Goal: Task Accomplishment & Management: Manage account settings

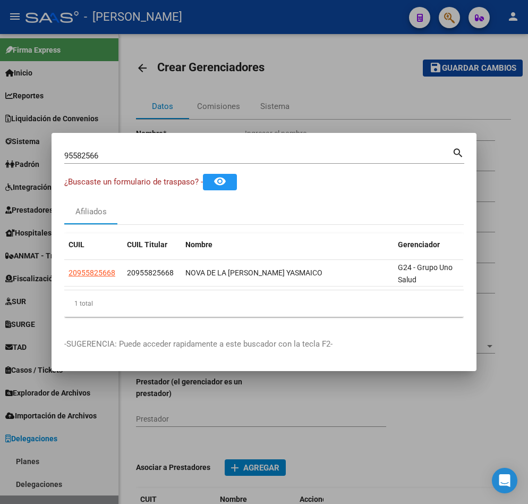
click at [214, 158] on div "95582566 Buscar (apellido, dni, [PERSON_NAME], [PERSON_NAME], cuit, obra social)" at bounding box center [258, 156] width 388 height 16
click at [214, 156] on div "95582566 Buscar (apellido, dni, [PERSON_NAME], [PERSON_NAME], cuit, obra social)" at bounding box center [258, 156] width 388 height 16
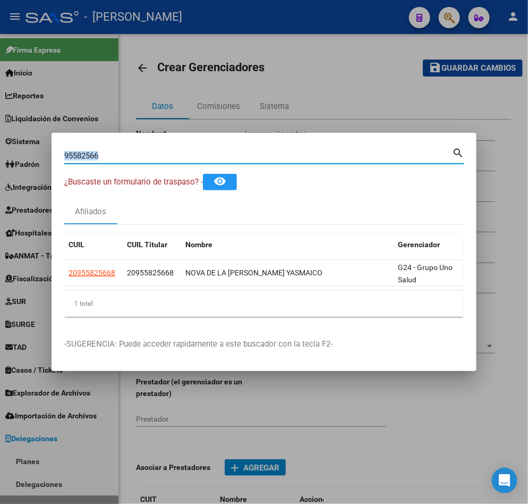
click at [214, 156] on div "95582566 Buscar (apellido, dni, [PERSON_NAME], [PERSON_NAME], cuit, obra social)" at bounding box center [258, 156] width 388 height 16
click at [215, 151] on input "95582566" at bounding box center [258, 156] width 388 height 10
paste input "26004780"
type input "26004780"
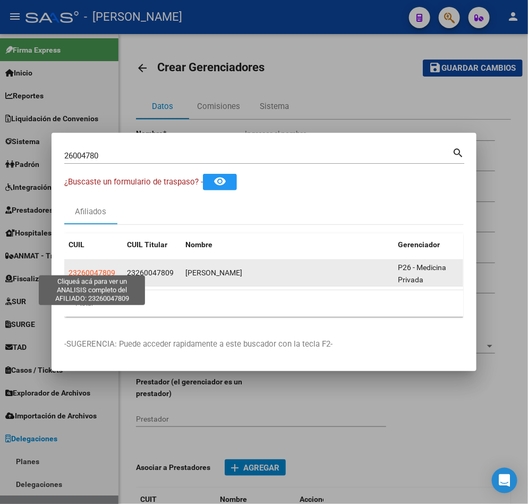
click at [96, 268] on span "23260047809" at bounding box center [92, 272] width 47 height 9
type textarea "23260047809"
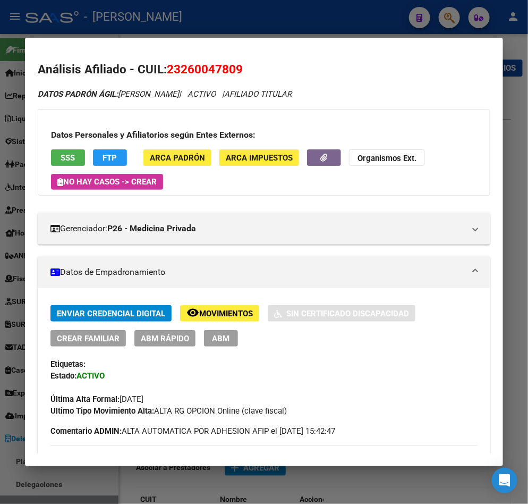
click at [214, 72] on span "23260047809" at bounding box center [205, 69] width 76 height 14
copy span "23260047809"
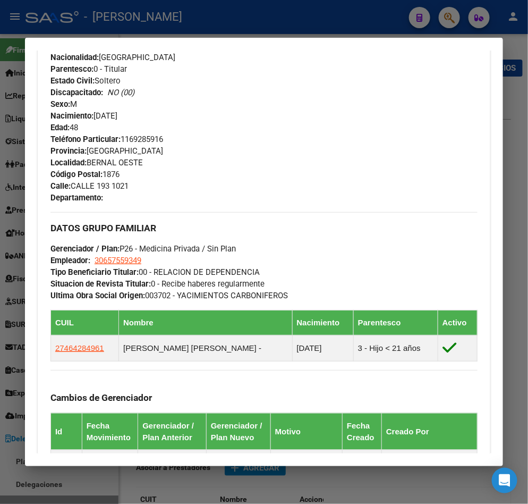
scroll to position [506, 0]
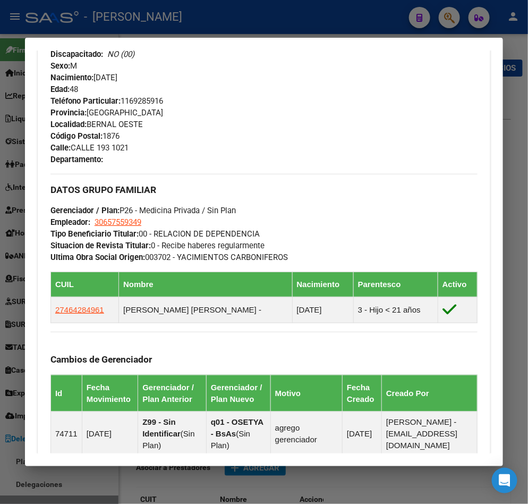
drag, startPoint x: 185, startPoint y: 208, endPoint x: 184, endPoint y: 241, distance: 33.0
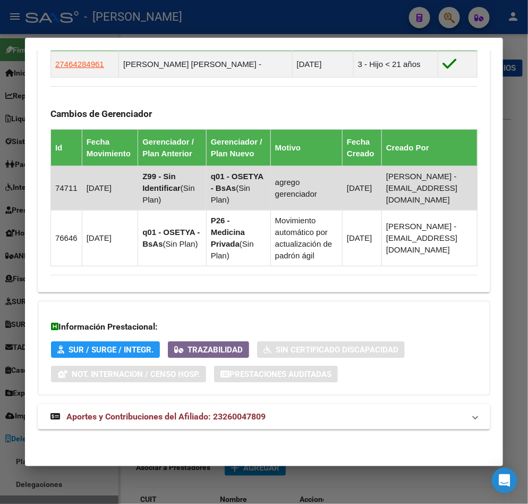
scroll to position [758, 0]
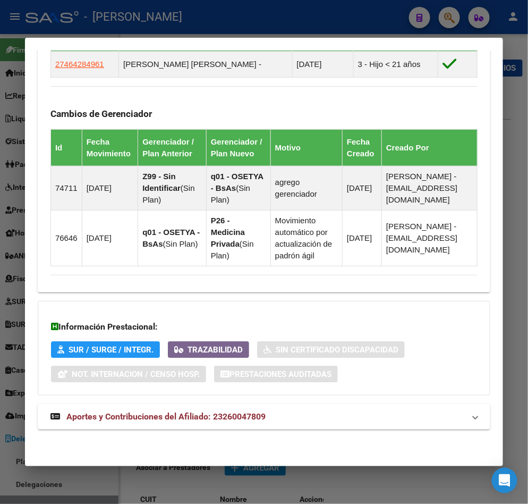
click at [258, 404] on mat-expansion-panel-header "Aportes y Contribuciones del Afiliado: 23260047809" at bounding box center [264, 417] width 453 height 26
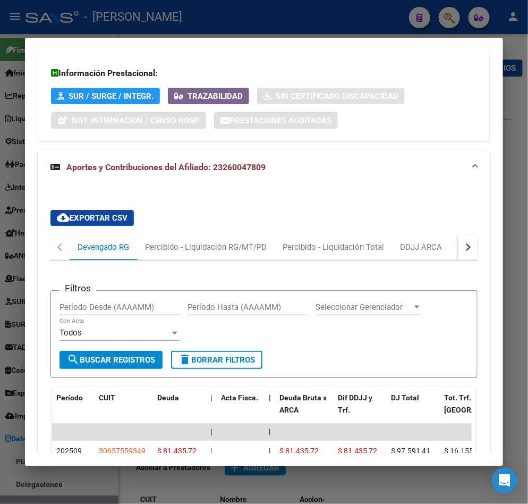
scroll to position [1157, 0]
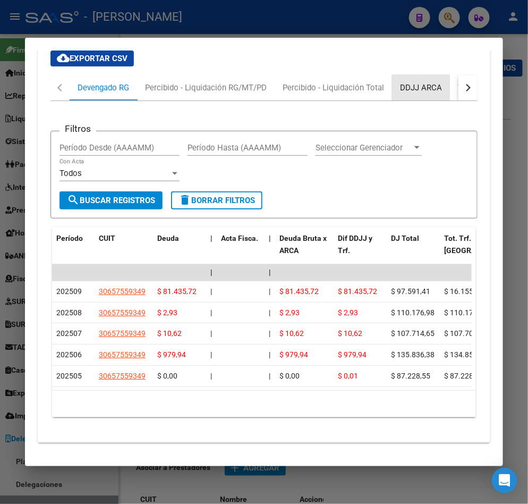
drag, startPoint x: 411, startPoint y: 89, endPoint x: 456, endPoint y: 104, distance: 47.1
click at [463, 91] on div "button" at bounding box center [466, 87] width 7 height 7
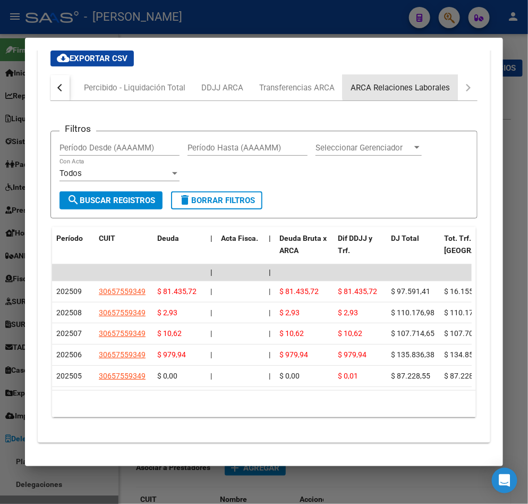
click at [423, 91] on div "ARCA Relaciones Laborales" at bounding box center [400, 88] width 115 height 26
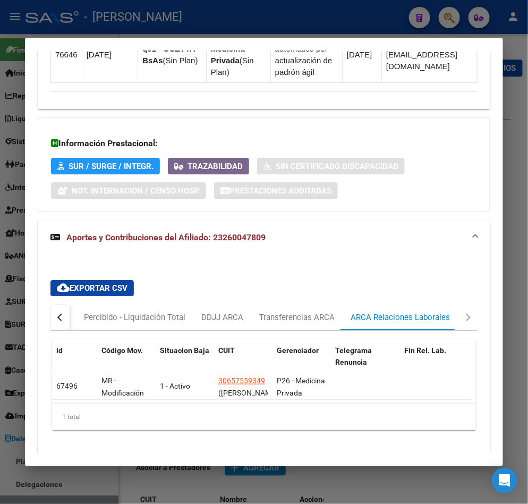
scroll to position [981, 0]
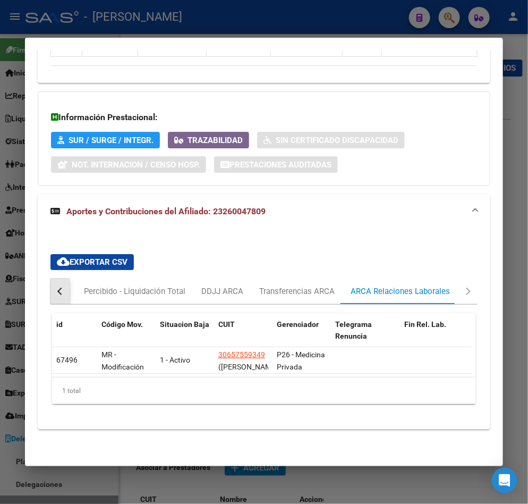
click at [54, 279] on button "button" at bounding box center [59, 292] width 19 height 26
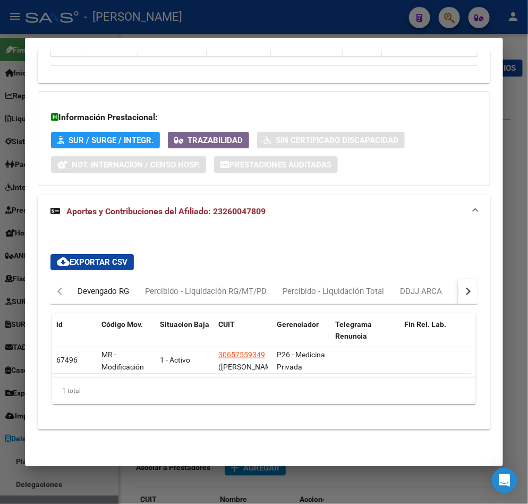
click at [78, 285] on div "Devengado RG" at bounding box center [104, 291] width 52 height 12
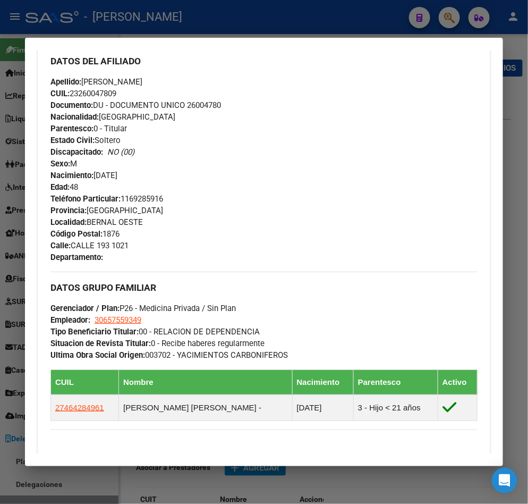
scroll to position [0, 0]
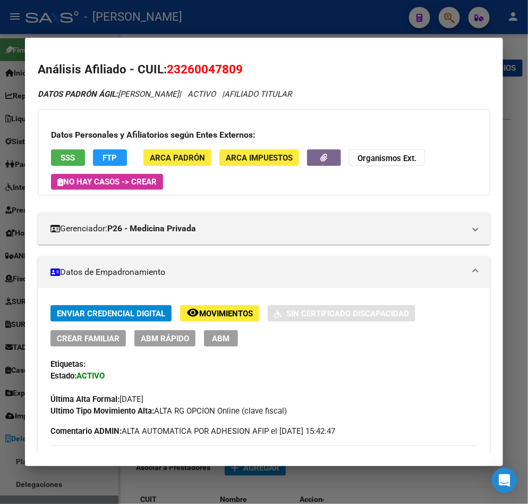
click at [209, 69] on span "23260047809" at bounding box center [205, 69] width 76 height 14
copy span "23260047809"
click at [3, 80] on div at bounding box center [264, 252] width 528 height 504
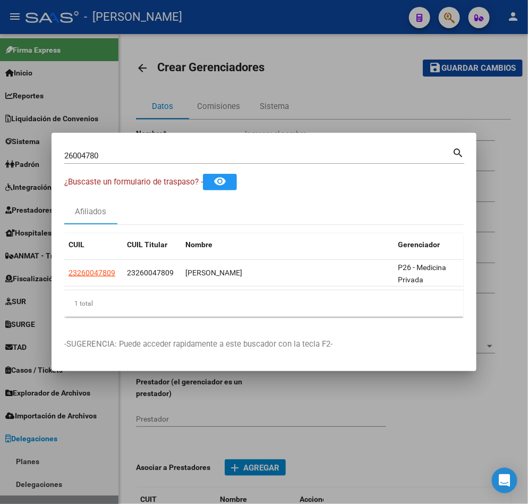
click at [123, 152] on input "26004780" at bounding box center [258, 156] width 388 height 10
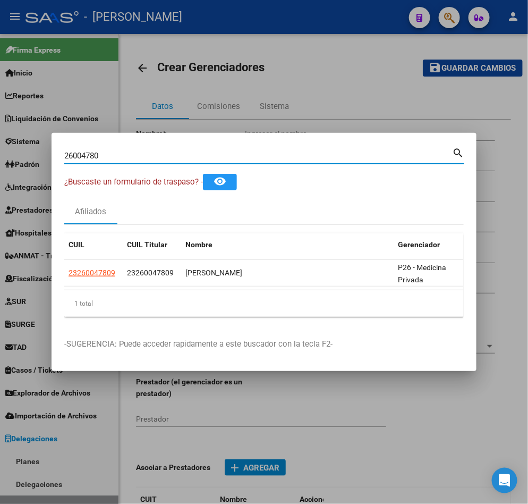
click at [123, 152] on input "26004780" at bounding box center [258, 156] width 388 height 10
paste input "7382383228"
type input "27382383228"
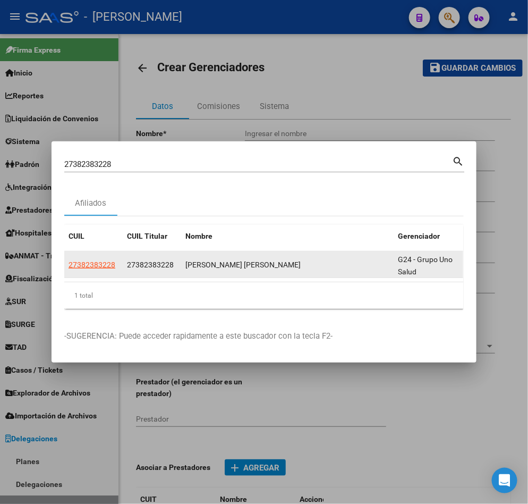
click at [99, 264] on app-link-go-to "27382383228" at bounding box center [92, 265] width 47 height 12
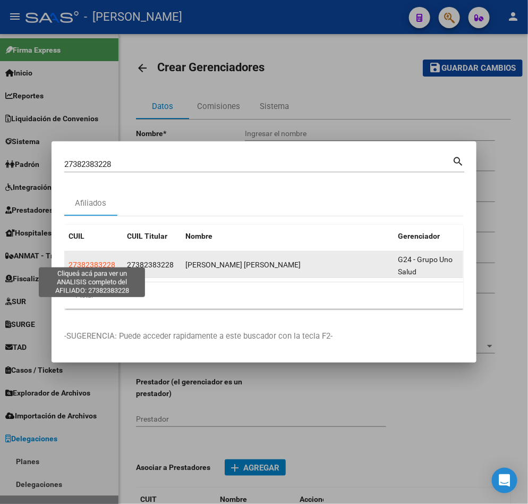
click at [106, 260] on span "27382383228" at bounding box center [92, 264] width 47 height 9
type textarea "27382383228"
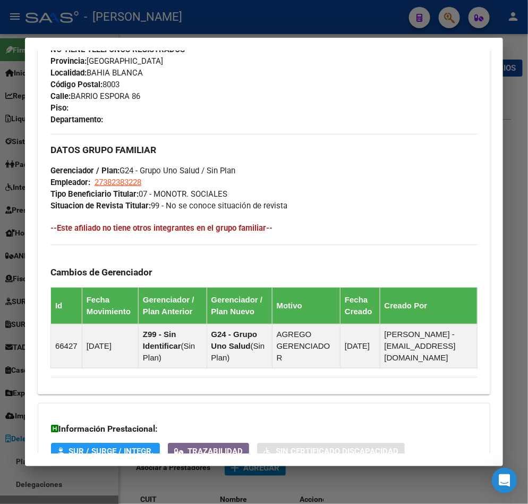
scroll to position [677, 0]
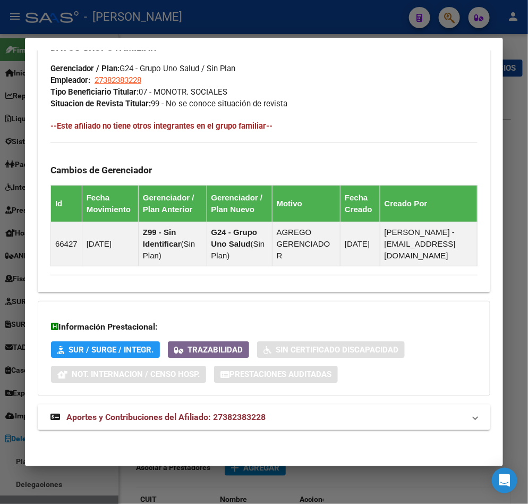
click at [220, 415] on span "Aportes y Contribuciones del Afiliado: 27382383228" at bounding box center [165, 417] width 199 height 10
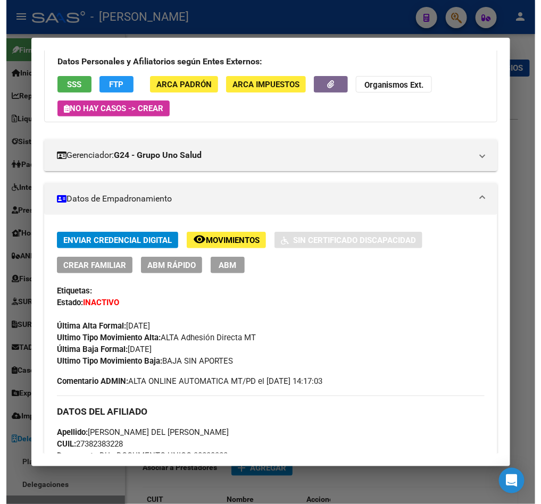
scroll to position [47, 0]
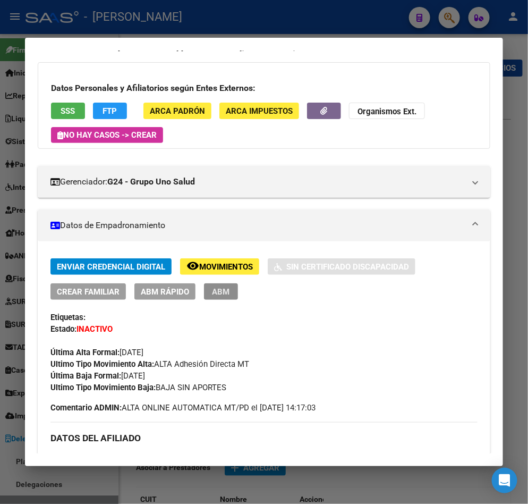
click at [222, 287] on span "ABM" at bounding box center [222, 292] width 18 height 10
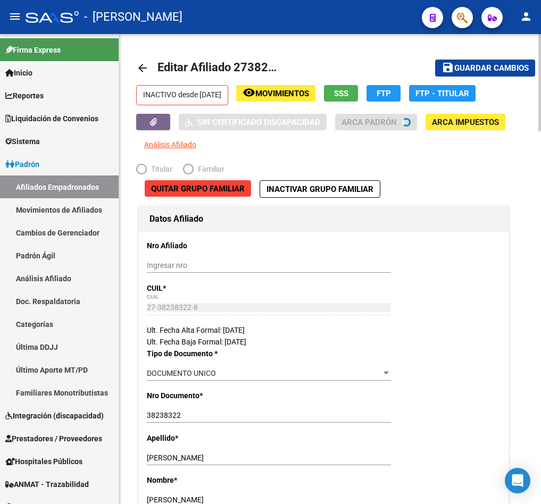
radio input "true"
type input "27-38238322-8"
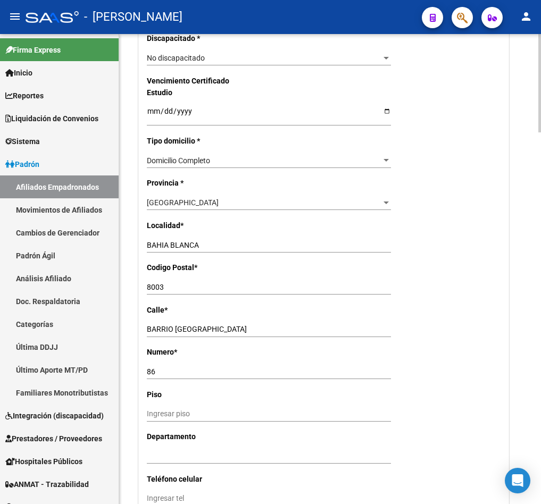
drag, startPoint x: 280, startPoint y: 139, endPoint x: 373, endPoint y: 267, distance: 158.6
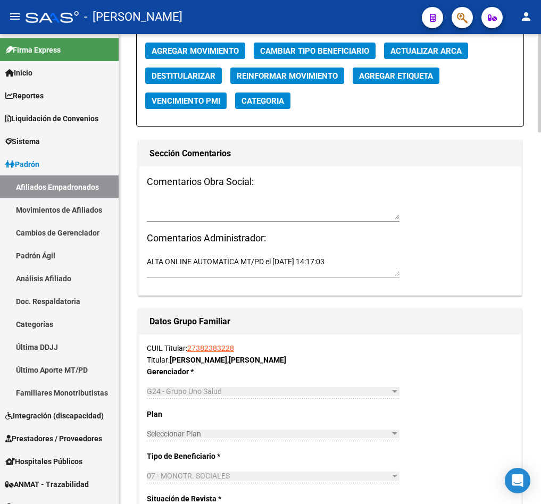
scroll to position [1144, 0]
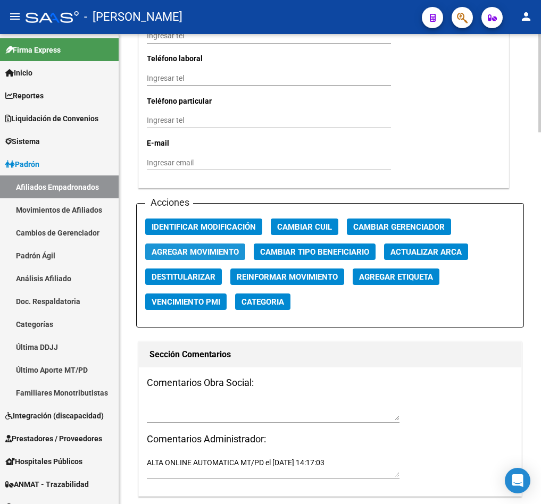
click at [209, 254] on span "Agregar Movimiento" at bounding box center [194, 252] width 87 height 10
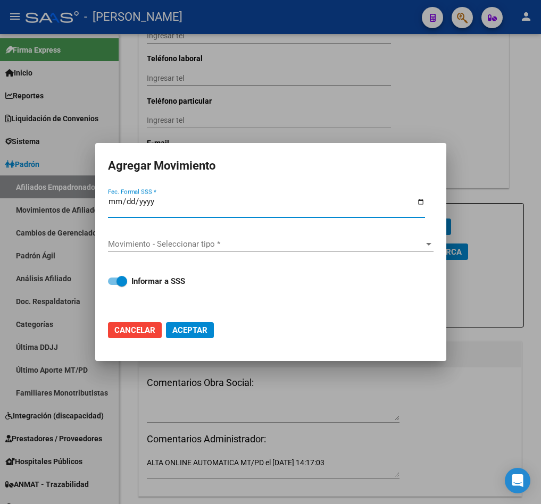
click at [126, 197] on input "Fec. Formal SSS *" at bounding box center [266, 205] width 317 height 17
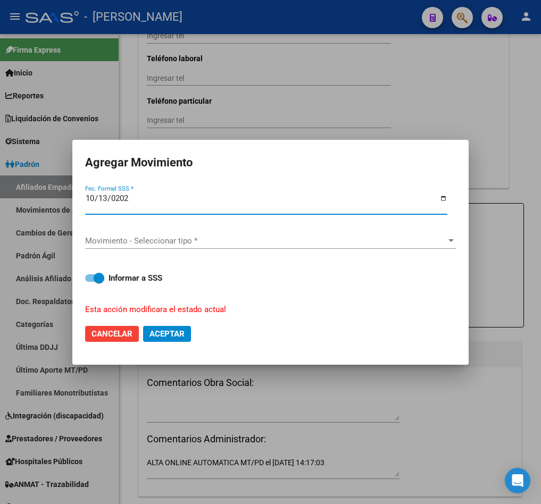
type input "[DATE]"
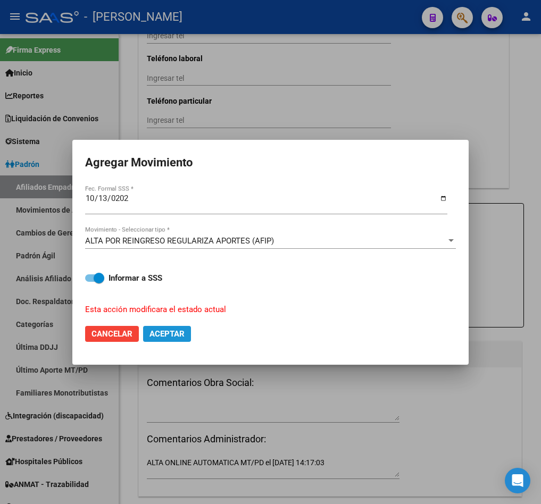
click at [169, 338] on span "Aceptar" at bounding box center [166, 334] width 35 height 10
checkbox input "false"
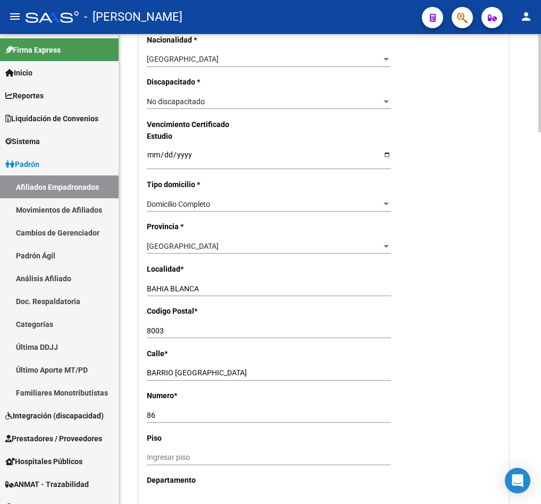
scroll to position [0, 0]
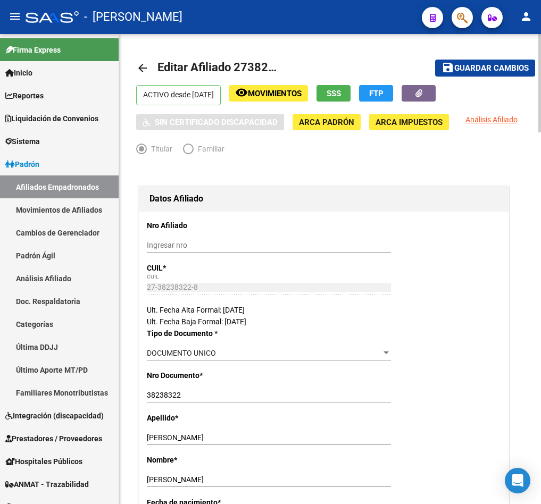
click at [259, 64] on span "Editar Afiliado 27382383228" at bounding box center [233, 67] width 152 height 13
copy h1 "27382383228"
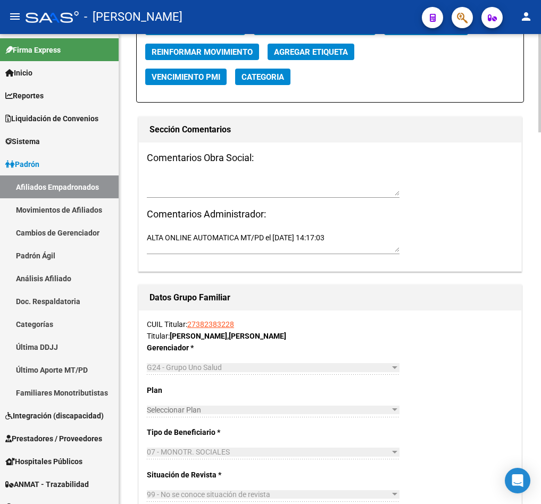
scroll to position [1276, 0]
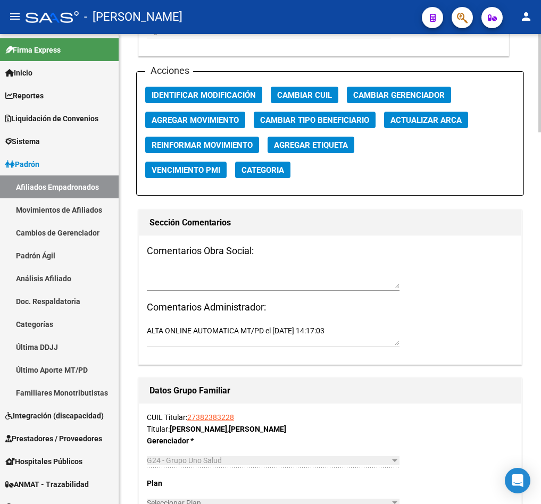
click at [246, 263] on div "Comentarios Obra Social: Comentarios Administrador: ALTA ONLINE AUTOMATICA MT/P…" at bounding box center [330, 299] width 382 height 129
click at [196, 274] on textarea at bounding box center [273, 278] width 252 height 20
paste textarea "[DATE] 10:13"
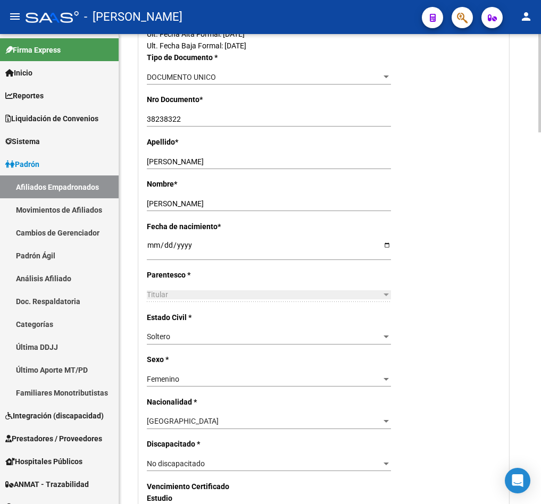
scroll to position [0, 0]
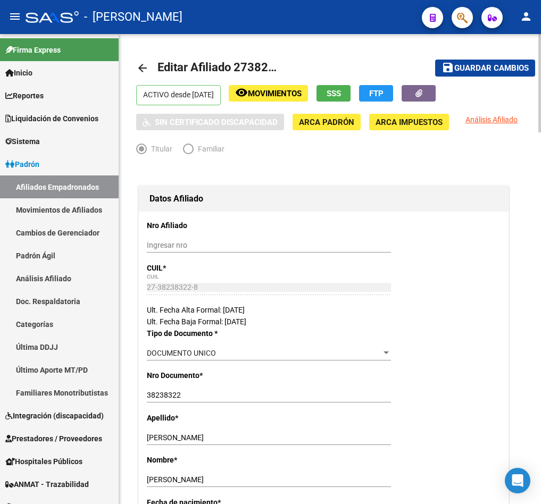
type textarea "mail [DATE] 10:13"
click at [523, 64] on span "Guardar cambios" at bounding box center [491, 69] width 74 height 10
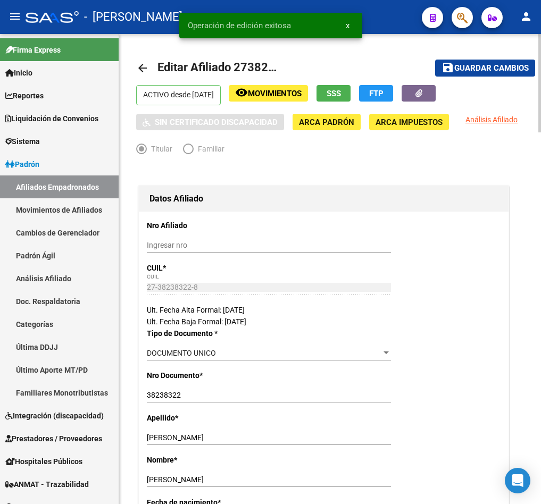
click at [244, 65] on span "Editar Afiliado 27382383228" at bounding box center [233, 67] width 152 height 13
click at [244, 64] on span "Editar Afiliado 27382383228" at bounding box center [233, 67] width 152 height 13
copy h1 "27382383228"
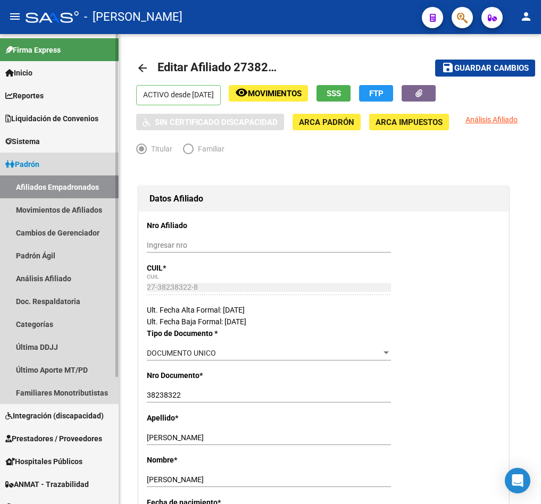
click at [46, 180] on link "Afiliados Empadronados" at bounding box center [59, 186] width 119 height 23
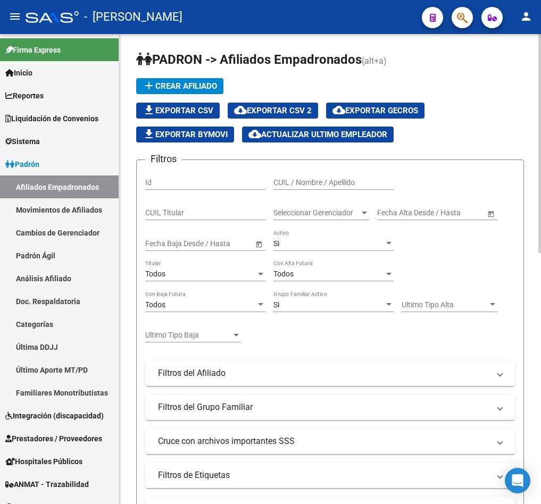
click at [297, 187] on input "CUIL / Nombre / Apellido" at bounding box center [333, 182] width 120 height 9
paste input "27382383228"
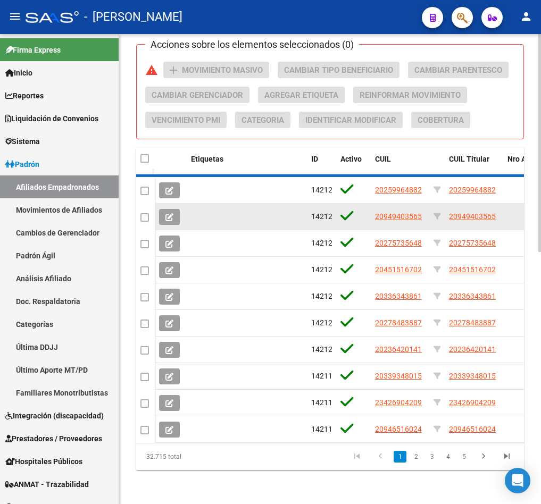
scroll to position [300, 0]
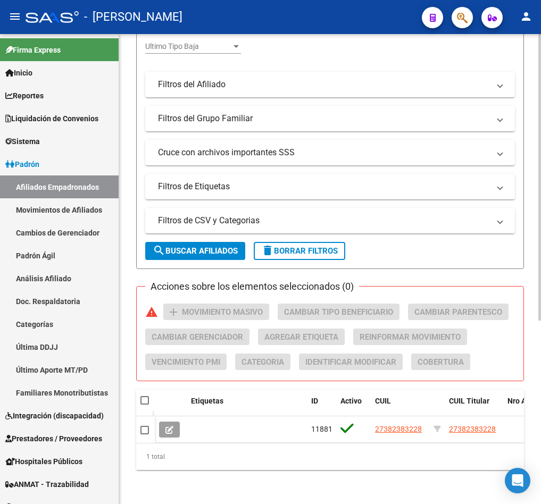
type input "27382383228"
click at [317, 246] on span "delete Borrar Filtros" at bounding box center [299, 251] width 77 height 10
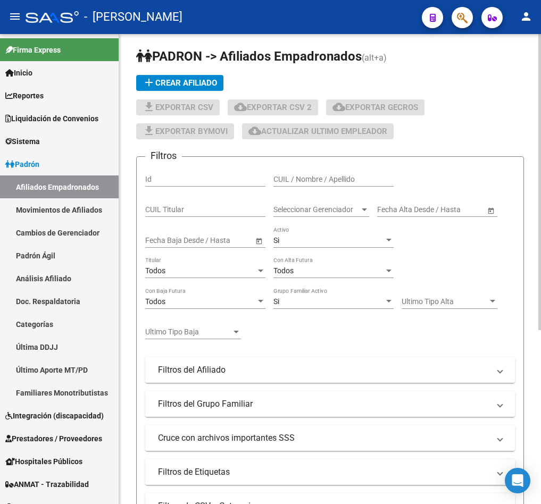
scroll to position [0, 0]
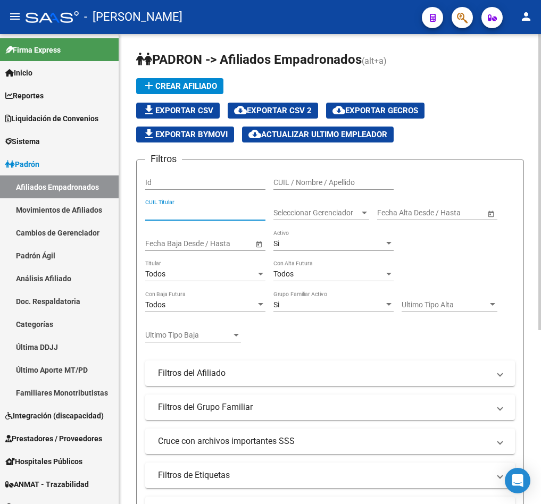
click at [196, 214] on input "CUIL Titular" at bounding box center [205, 212] width 120 height 9
paste input "27382383228"
type input "27382383228"
click at [279, 107] on span "cloud_download Exportar CSV 2" at bounding box center [273, 111] width 78 height 10
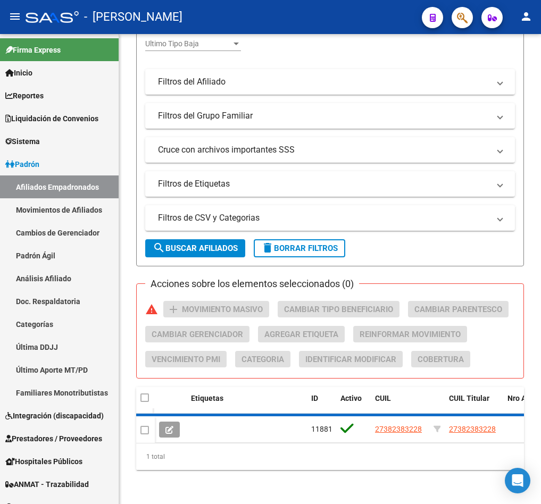
scroll to position [300, 0]
click at [396, 444] on div "1 total" at bounding box center [329, 456] width 387 height 27
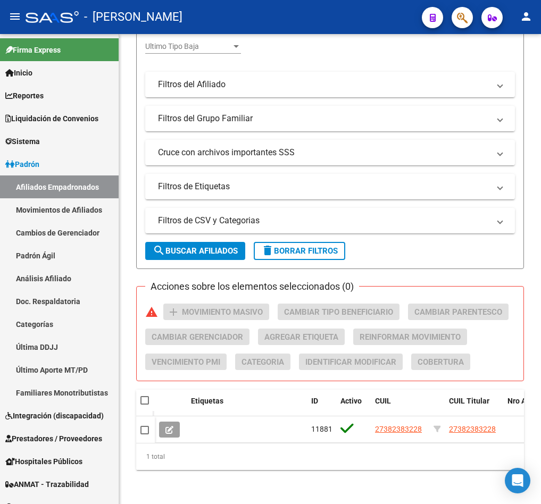
scroll to position [0, 339]
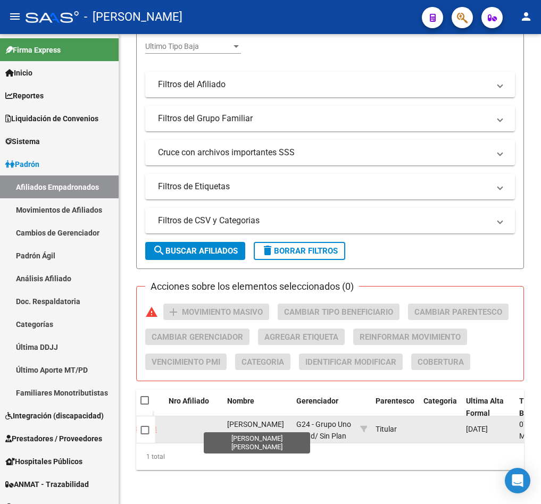
drag, startPoint x: 218, startPoint y: 406, endPoint x: 251, endPoint y: 421, distance: 35.9
click at [251, 421] on div "118810 27382383228 27382383228 [PERSON_NAME] [PERSON_NAME] G24 - Grupo Uno Salu…" at bounding box center [420, 429] width 1209 height 27
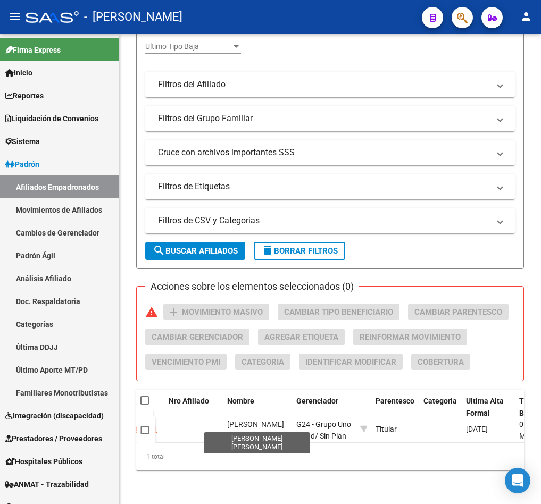
scroll to position [1, 0]
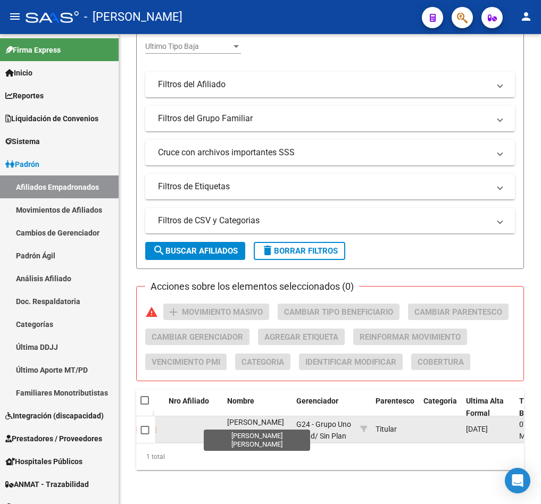
drag, startPoint x: 226, startPoint y: 410, endPoint x: 270, endPoint y: 423, distance: 45.4
click at [270, 423] on span "[PERSON_NAME] [PERSON_NAME]" at bounding box center [255, 428] width 57 height 21
copy span "[PERSON_NAME] [PERSON_NAME]"
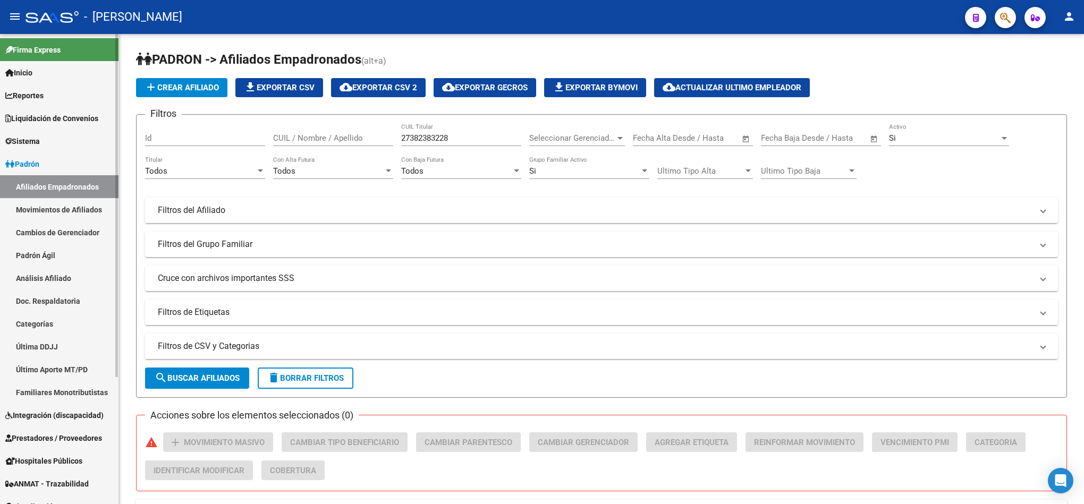
scroll to position [0, 296]
drag, startPoint x: 284, startPoint y: 373, endPoint x: 311, endPoint y: 373, distance: 26.6
click at [311, 374] on span "delete Borrar Filtros" at bounding box center [305, 379] width 77 height 10
click at [284, 378] on span "delete Borrar Filtros" at bounding box center [305, 379] width 77 height 10
